Goal: Task Accomplishment & Management: Manage account settings

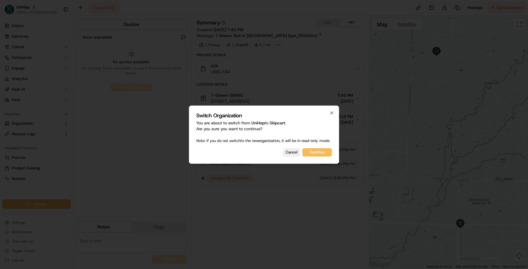
click at [296, 159] on div "Switch Organization You are about to switch from UniHop to Skipcart . Are you s…" at bounding box center [264, 134] width 150 height 58
click at [292, 156] on button "Cancel" at bounding box center [291, 152] width 17 height 8
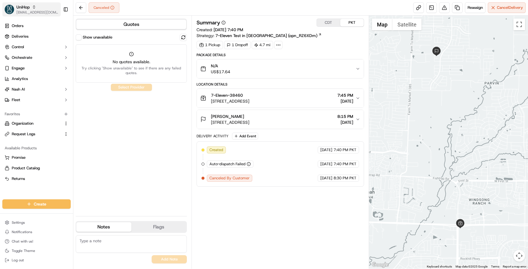
click at [27, 6] on span "UniHop" at bounding box center [22, 7] width 13 height 6
type input "we drop"
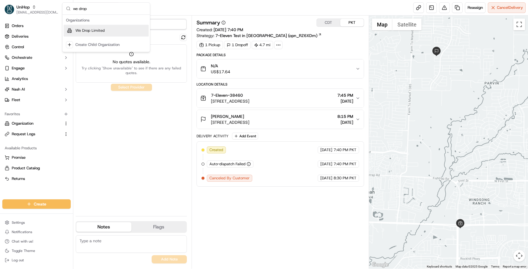
click at [112, 32] on div "We Drop Limited" at bounding box center [106, 31] width 85 height 12
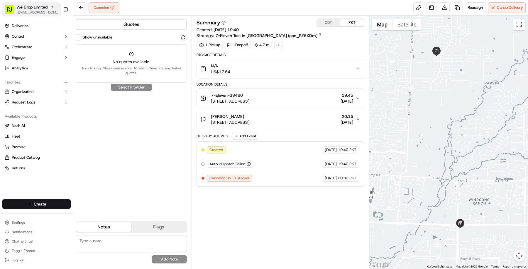
click at [33, 16] on button "We Drop Limited [EMAIL_ADDRESS][DOMAIN_NAME]" at bounding box center [31, 9] width 58 height 14
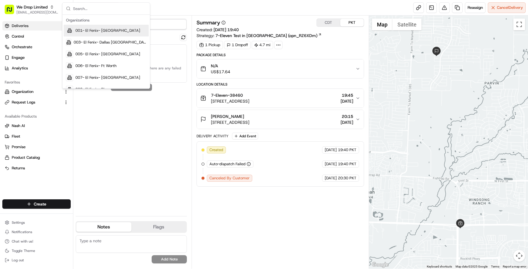
click at [34, 26] on link "Deliveries" at bounding box center [36, 25] width 68 height 9
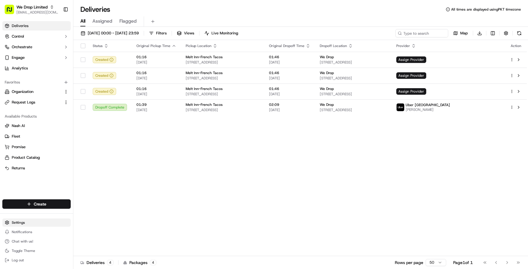
click at [43, 224] on html "We Drop Limited [EMAIL_ADDRESS][DOMAIN_NAME] Toggle Sidebar Deliveries Control …" at bounding box center [264, 134] width 528 height 269
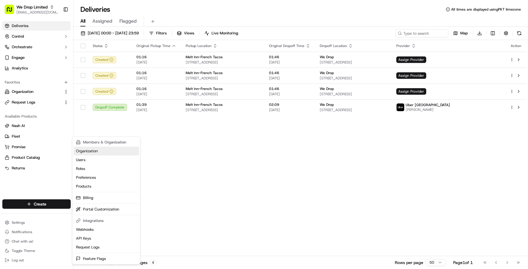
click at [119, 147] on link "Organization" at bounding box center [106, 150] width 65 height 9
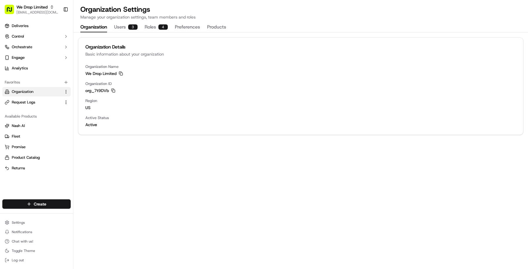
click at [131, 26] on div "3" at bounding box center [132, 26] width 9 height 5
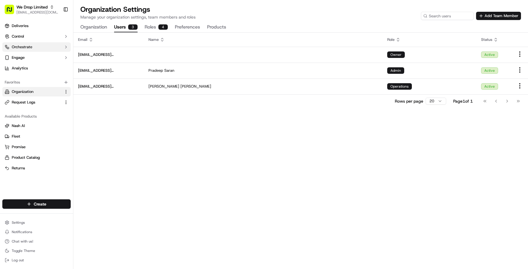
click at [41, 48] on button "Orchestrate" at bounding box center [36, 46] width 68 height 9
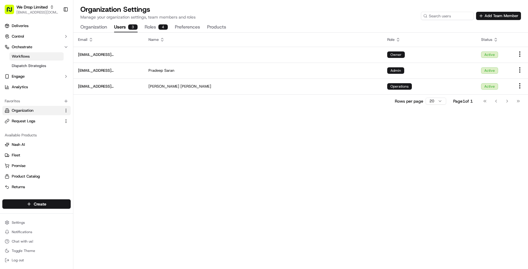
click at [48, 57] on link "Workflows" at bounding box center [36, 56] width 54 height 8
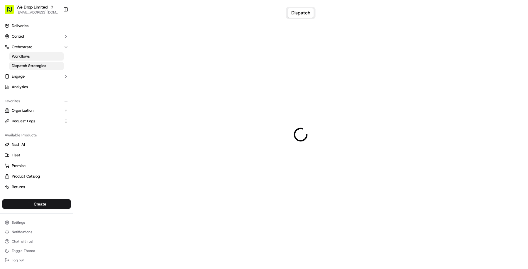
click at [48, 68] on link "Dispatch Strategies" at bounding box center [36, 66] width 54 height 8
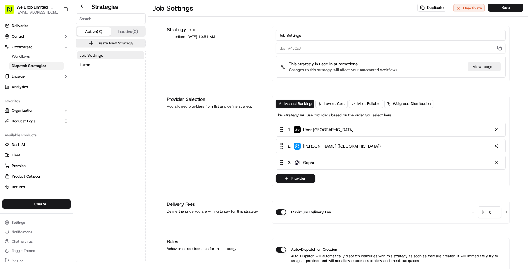
click at [121, 58] on button "Job Settings" at bounding box center [110, 55] width 67 height 8
click at [120, 66] on button "Luton" at bounding box center [110, 64] width 67 height 8
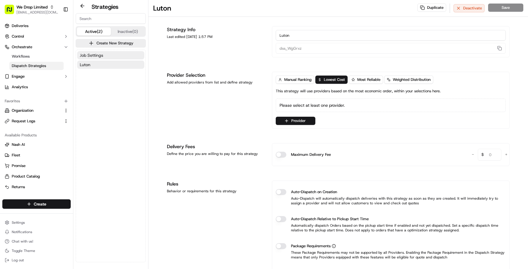
click at [121, 55] on button "Job Settings" at bounding box center [110, 55] width 67 height 8
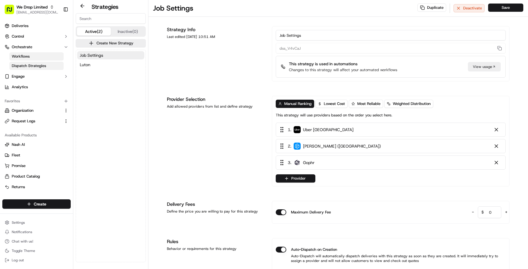
click at [44, 58] on link "Workflows" at bounding box center [36, 56] width 54 height 8
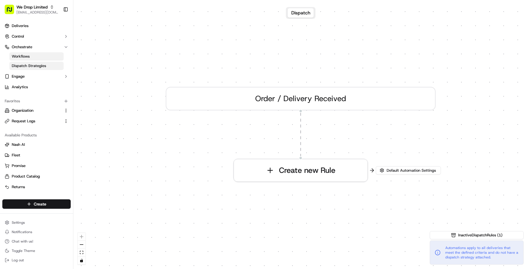
click at [46, 70] on link "Dispatch Strategies" at bounding box center [36, 66] width 54 height 8
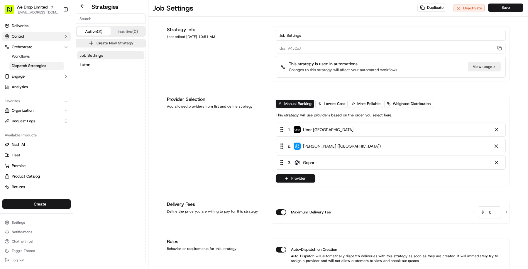
click at [42, 38] on button "Control" at bounding box center [36, 36] width 68 height 9
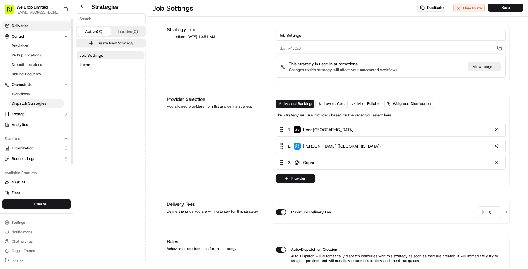
click at [40, 22] on link "Deliveries" at bounding box center [36, 25] width 68 height 9
